Goal: Information Seeking & Learning: Learn about a topic

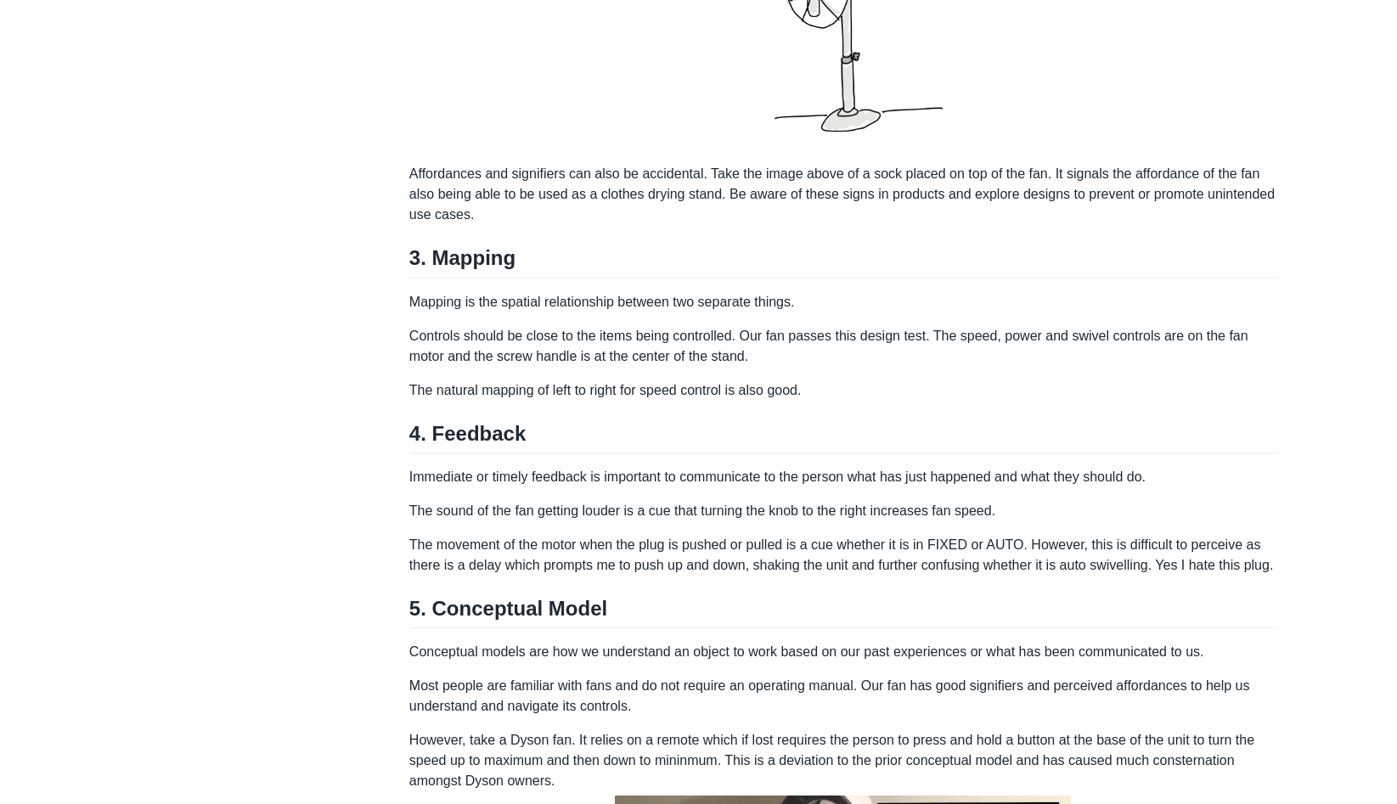
scroll to position [2539, 0]
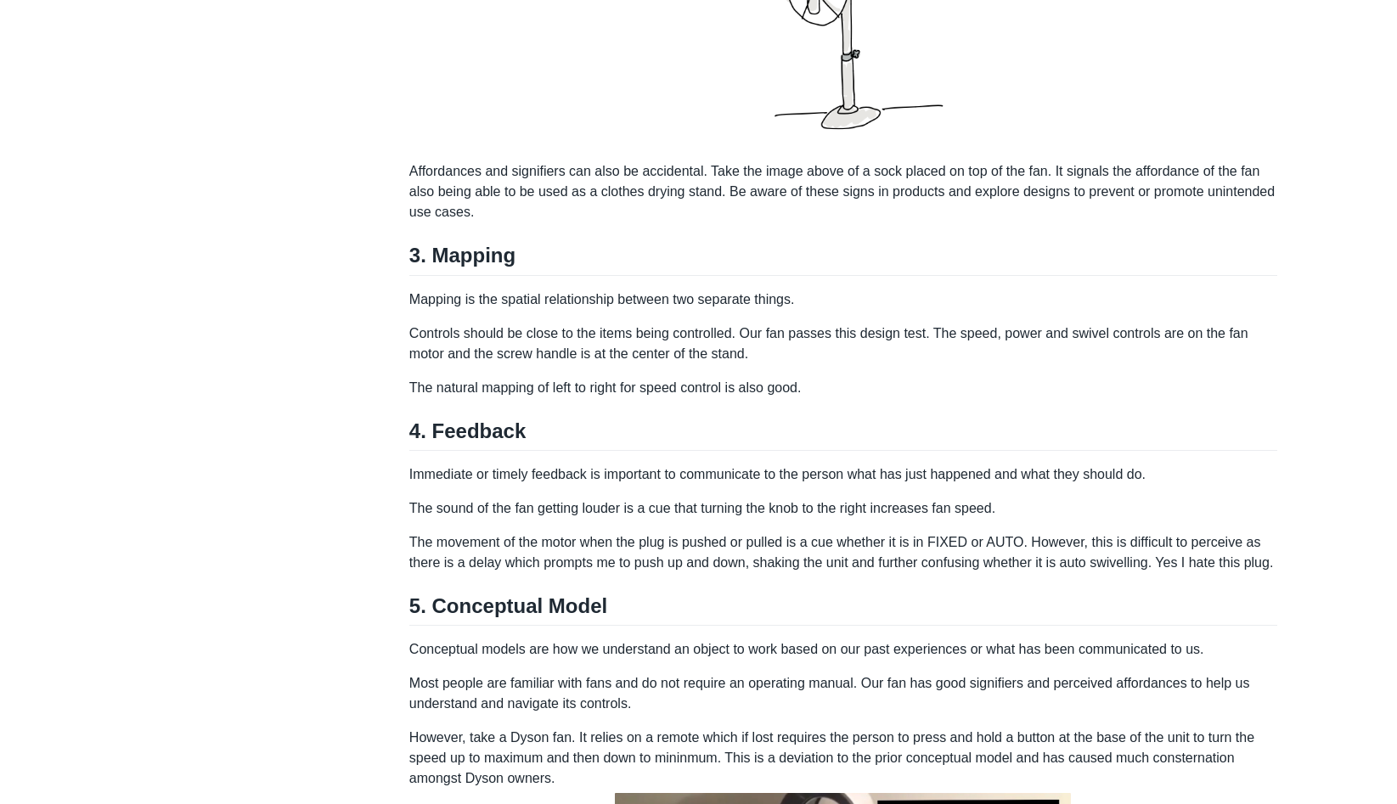
click at [533, 351] on p "Controls should be close to the items being controlled. Our fan passes this des…" at bounding box center [843, 344] width 868 height 41
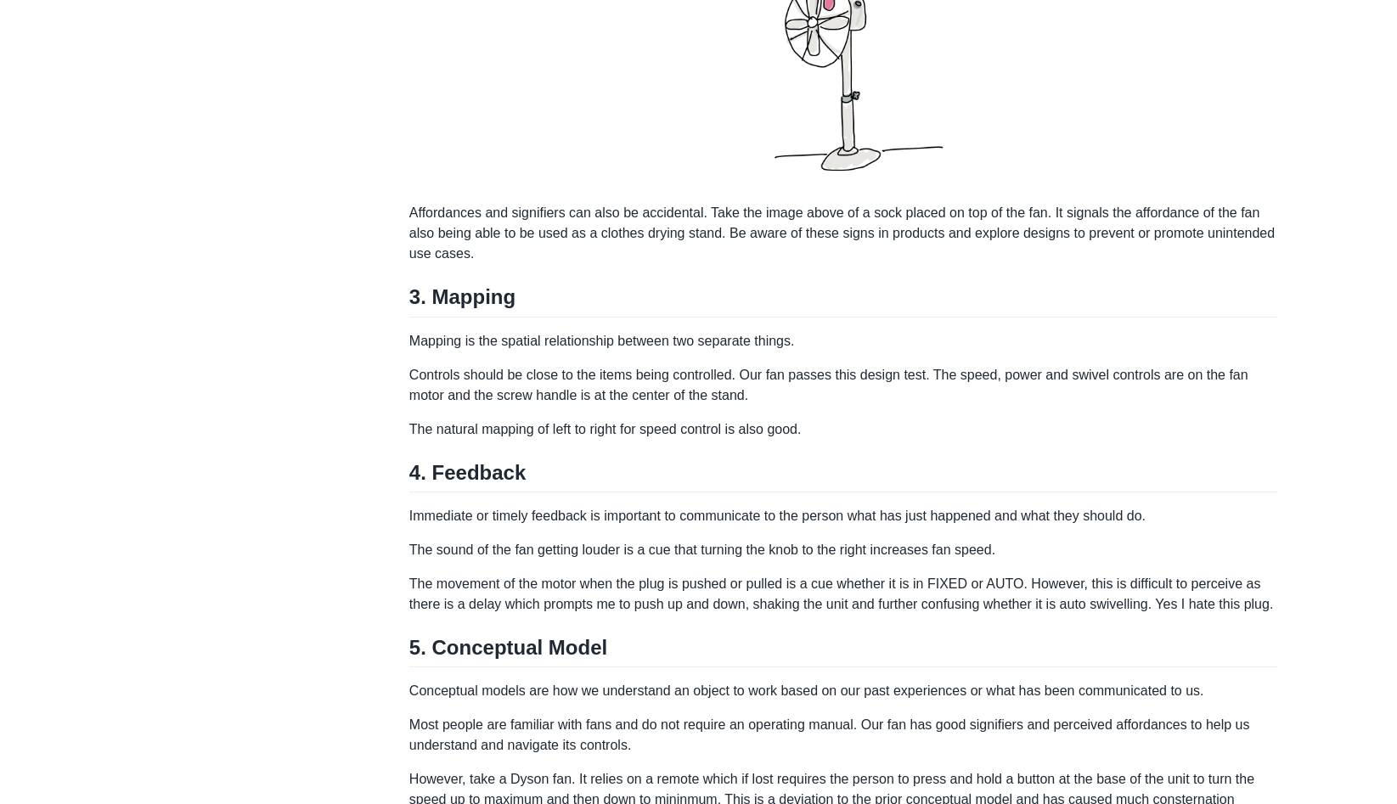
scroll to position [2502, 0]
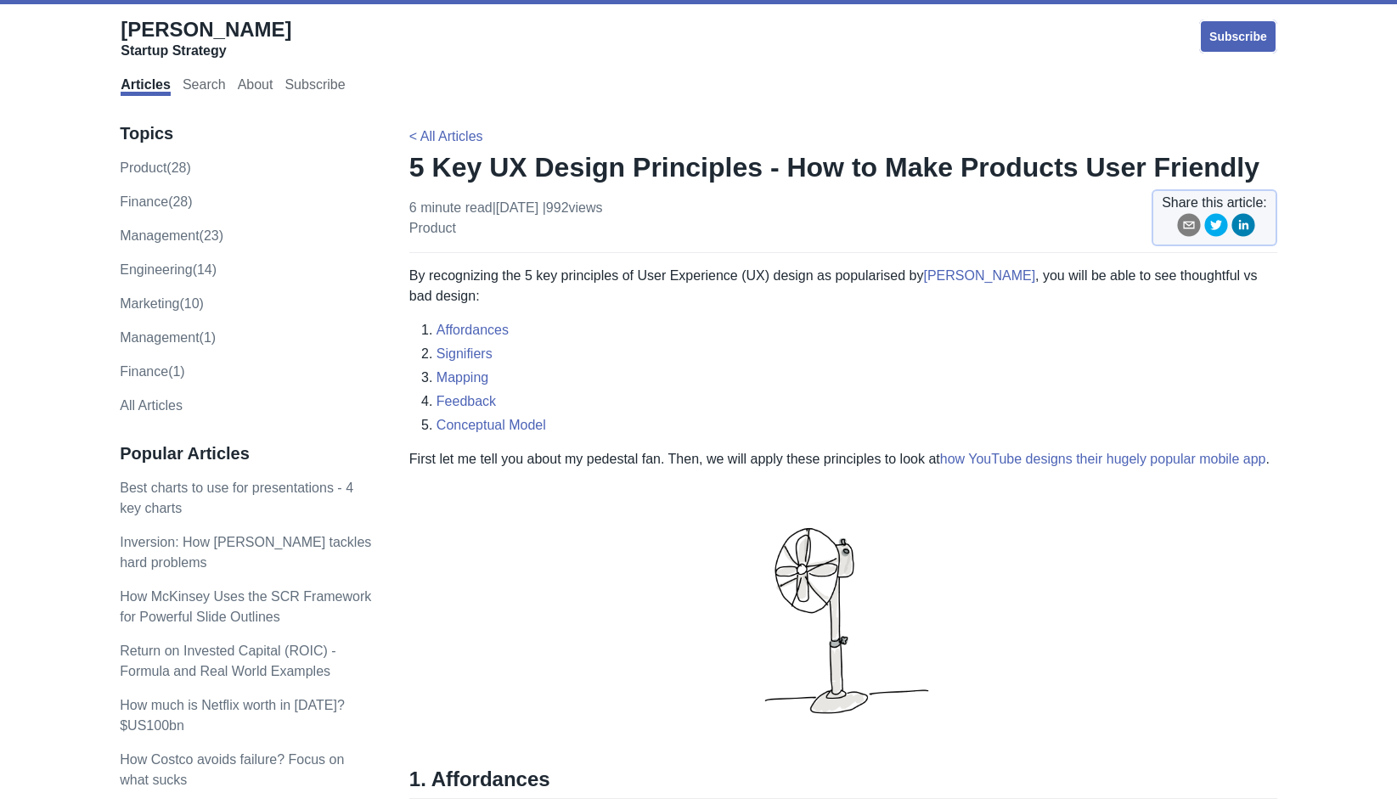
scroll to position [4520, 0]
